Goal: Task Accomplishment & Management: Manage account settings

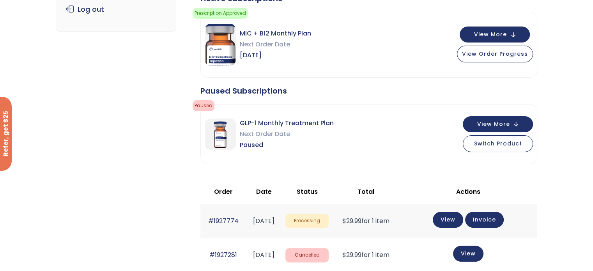
scroll to position [146, 0]
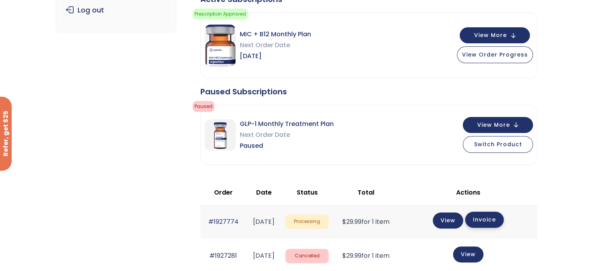
click at [496, 226] on link "Invoice" at bounding box center [484, 220] width 39 height 16
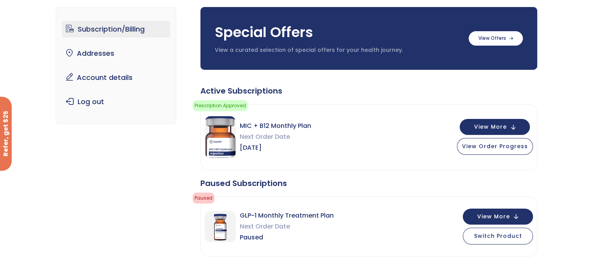
scroll to position [0, 0]
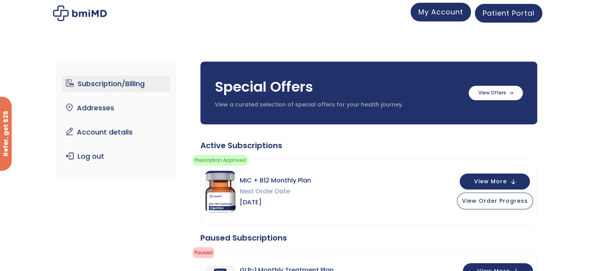
click at [415, 18] on link "My Account" at bounding box center [440, 12] width 60 height 19
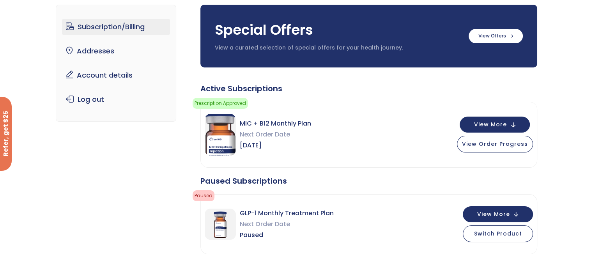
scroll to position [58, 0]
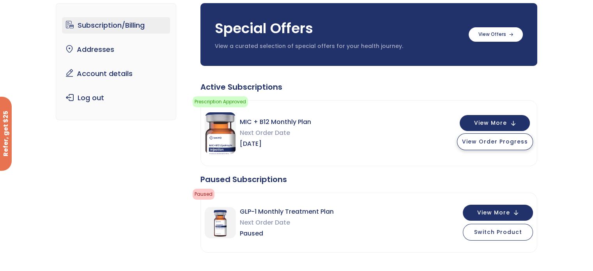
click at [480, 143] on span "View Order Progress" at bounding box center [495, 142] width 66 height 8
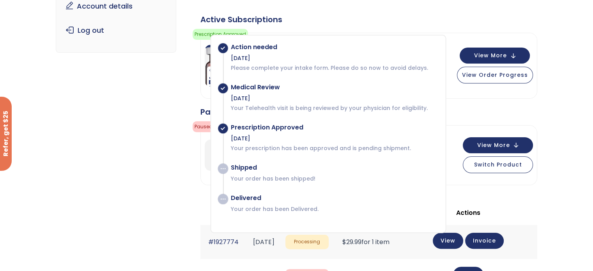
scroll to position [126, 0]
click at [464, 26] on div "Active Subscriptions Prescription Approved Your prescription has been approved …" at bounding box center [368, 239] width 337 height 450
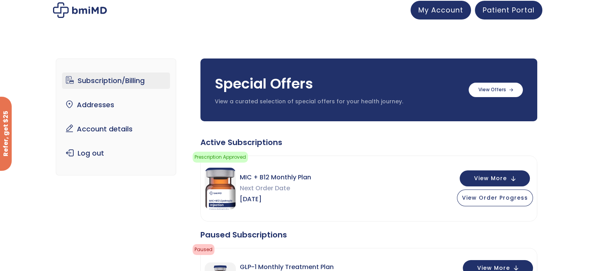
scroll to position [0, 0]
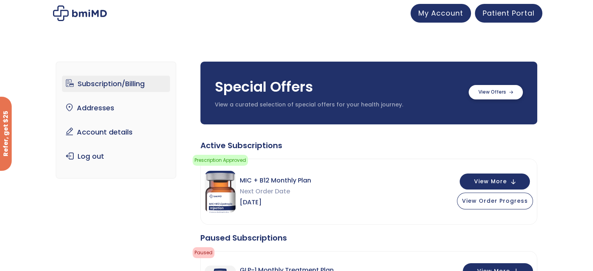
click at [494, 93] on label at bounding box center [495, 92] width 54 height 14
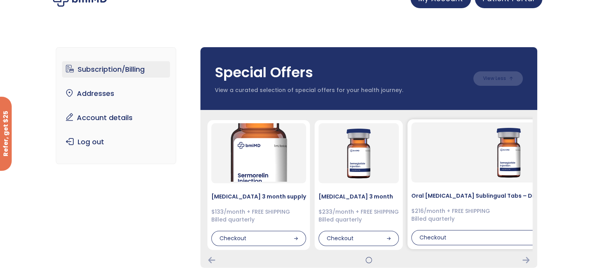
scroll to position [78, 0]
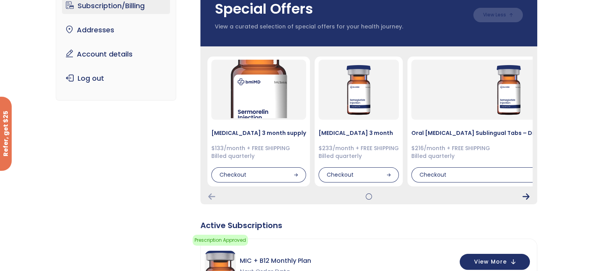
click at [524, 194] on icon "Next Card" at bounding box center [525, 196] width 7 height 6
click at [525, 195] on icon "Next Card" at bounding box center [525, 196] width 7 height 6
click at [208, 198] on icon "Previous Card" at bounding box center [211, 196] width 7 height 6
click at [206, 196] on div at bounding box center [368, 196] width 327 height 6
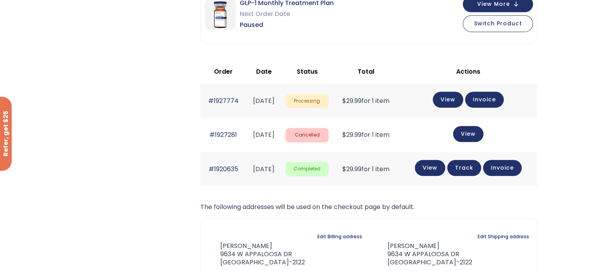
scroll to position [425, 0]
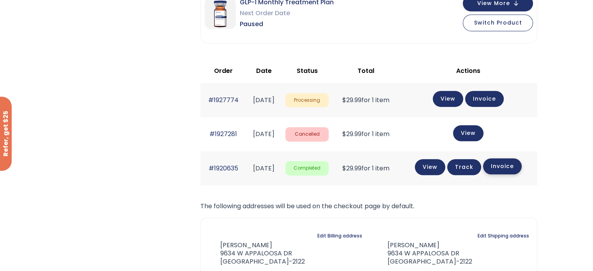
click at [514, 169] on link "Invoice" at bounding box center [502, 166] width 39 height 16
